Goal: Use online tool/utility: Utilize a website feature to perform a specific function

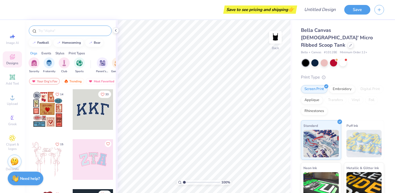
click at [61, 32] on input "text" at bounding box center [73, 30] width 70 height 5
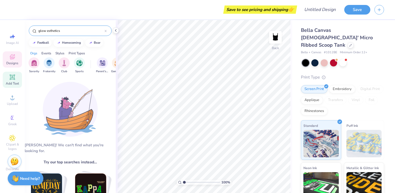
type input "glow esthetics"
click at [12, 78] on icon at bounding box center [12, 77] width 4 height 4
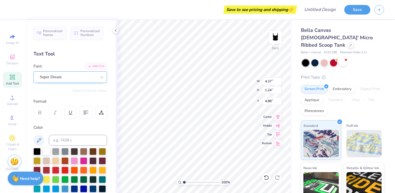
click at [56, 78] on div "Super Dream" at bounding box center [68, 77] width 58 height 8
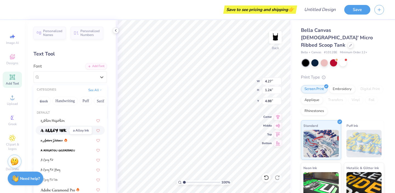
click at [54, 129] on img at bounding box center [54, 131] width 26 height 4
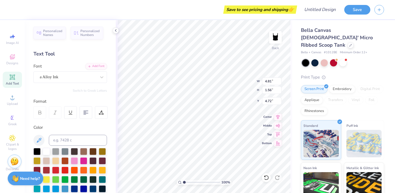
type input "4.81"
type input "1.56"
type input "4.72"
click at [64, 79] on div "a Alloy Ink" at bounding box center [68, 77] width 58 height 8
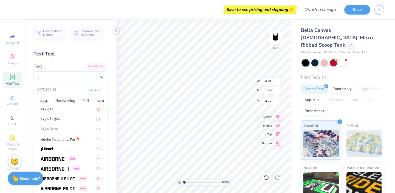
scroll to position [41, 0]
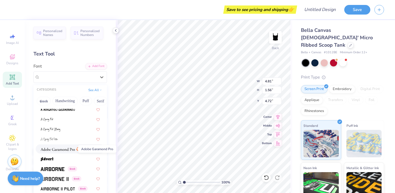
click at [59, 149] on img at bounding box center [58, 149] width 34 height 4
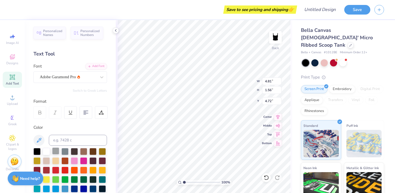
type input "4.46"
type input "1.23"
type input "4.89"
click at [59, 143] on input at bounding box center [78, 140] width 58 height 11
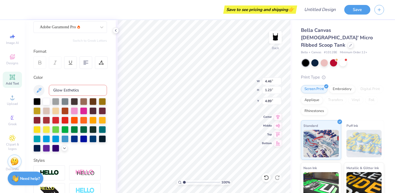
scroll to position [50, 0]
type input "Glow Esthetics"
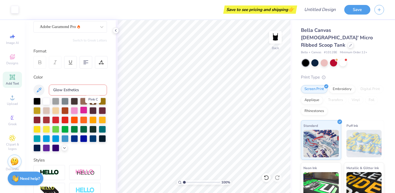
click at [87, 109] on div at bounding box center [83, 109] width 7 height 7
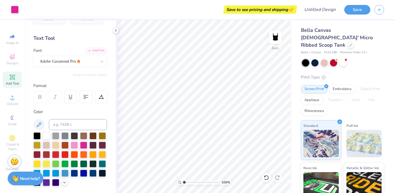
scroll to position [0, 0]
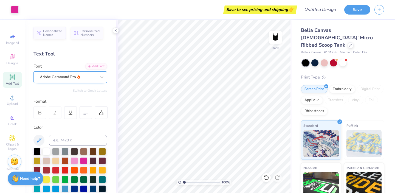
click at [56, 75] on div "Adobe Garamond Pro" at bounding box center [68, 77] width 58 height 8
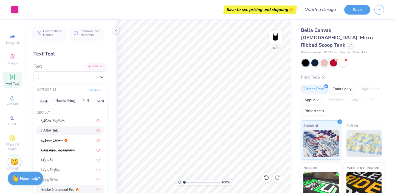
click at [57, 132] on span "a Alloy Ink" at bounding box center [49, 130] width 17 height 6
